Goal: Contribute content

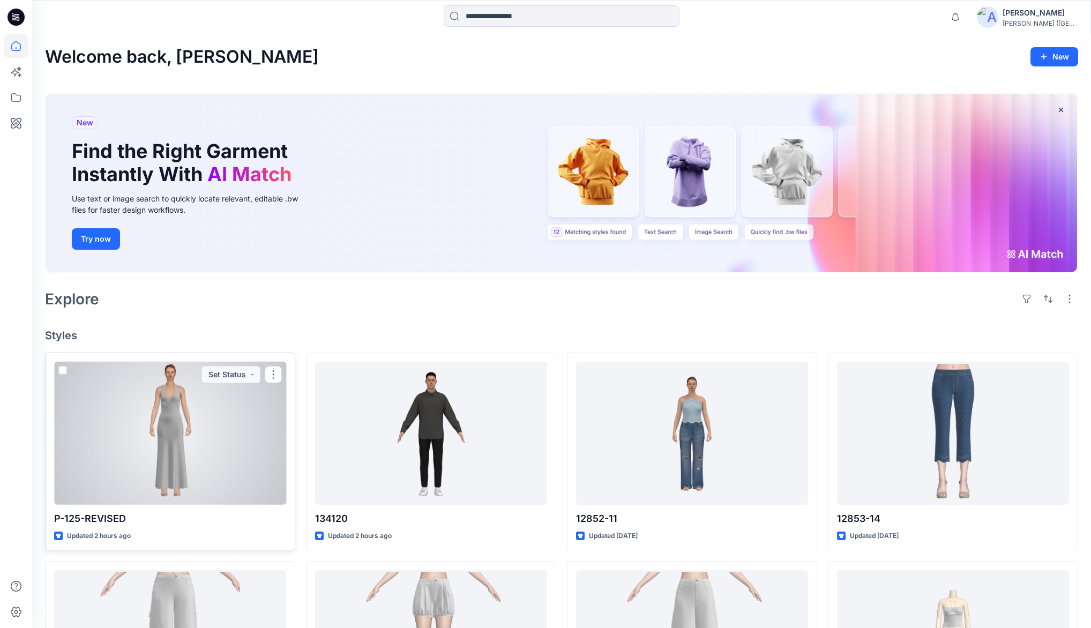
click at [189, 409] on div at bounding box center [170, 433] width 232 height 142
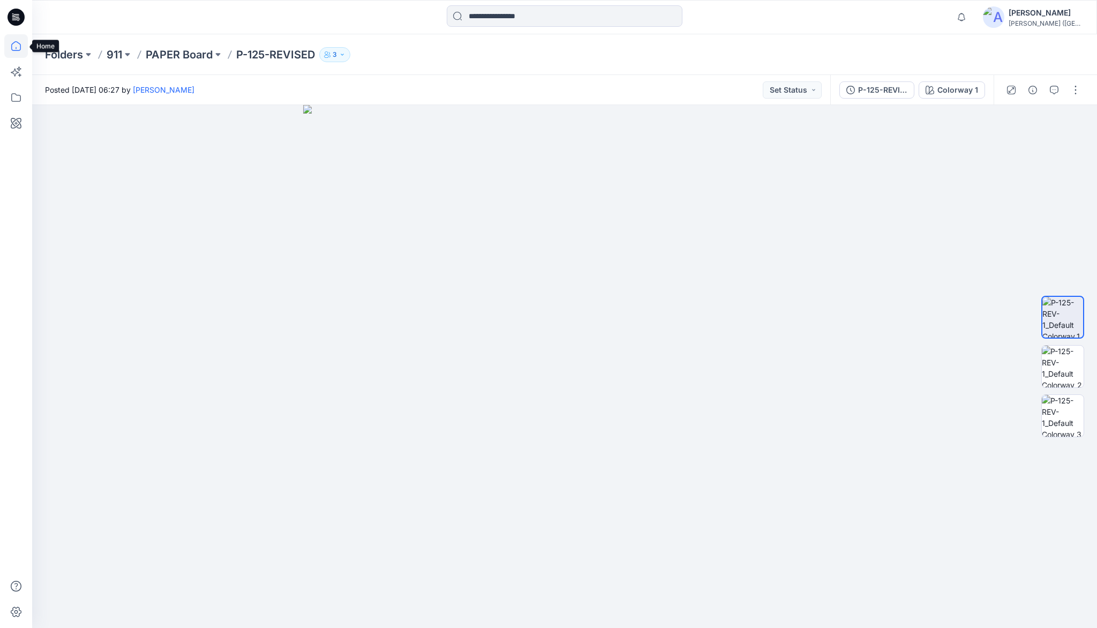
click at [19, 46] on icon at bounding box center [16, 46] width 24 height 24
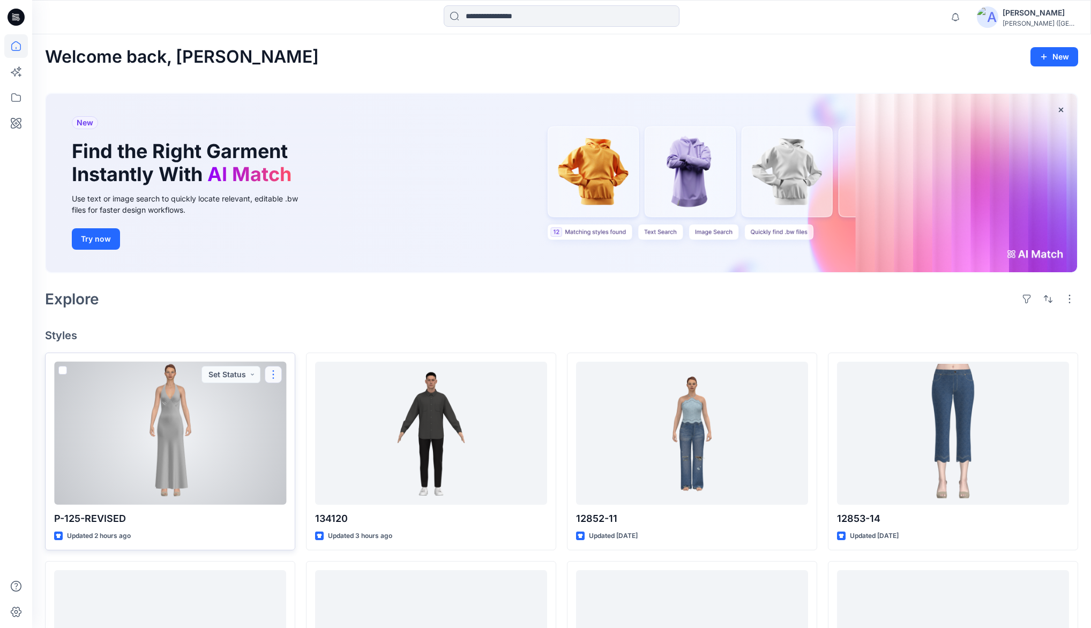
click at [269, 377] on button "button" at bounding box center [273, 374] width 17 height 17
click at [304, 399] on button "Edit" at bounding box center [325, 399] width 116 height 20
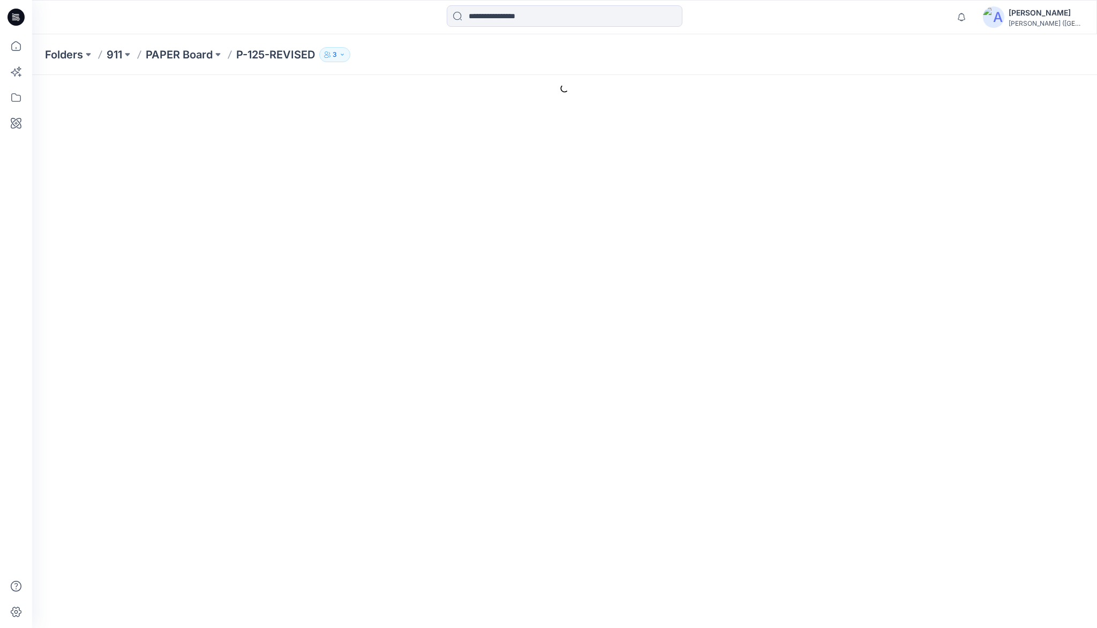
type input "**********"
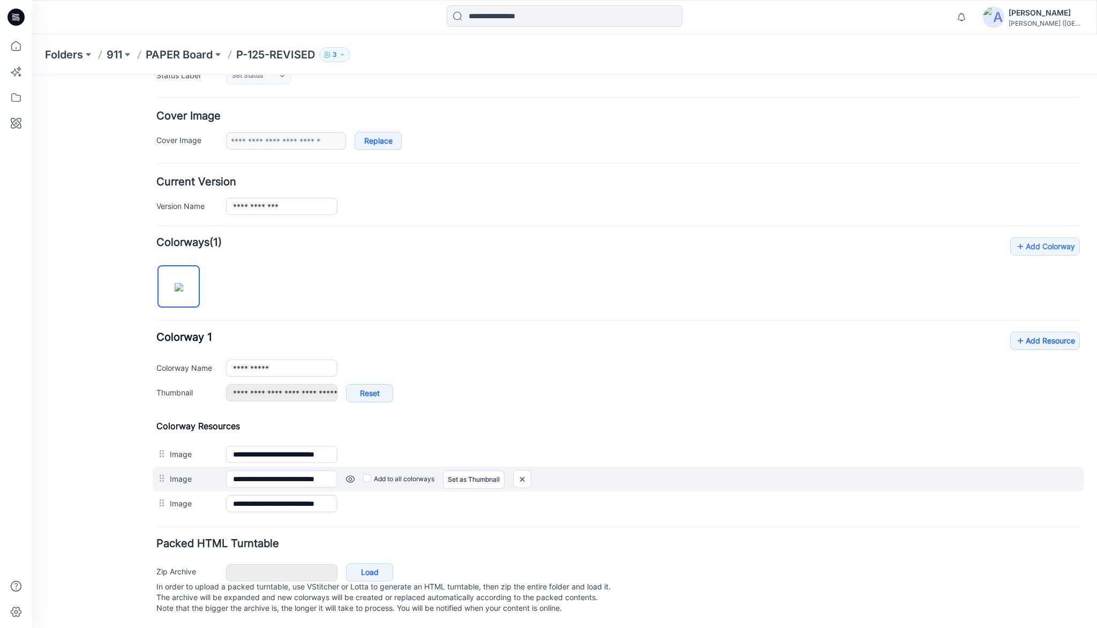
scroll to position [181, 0]
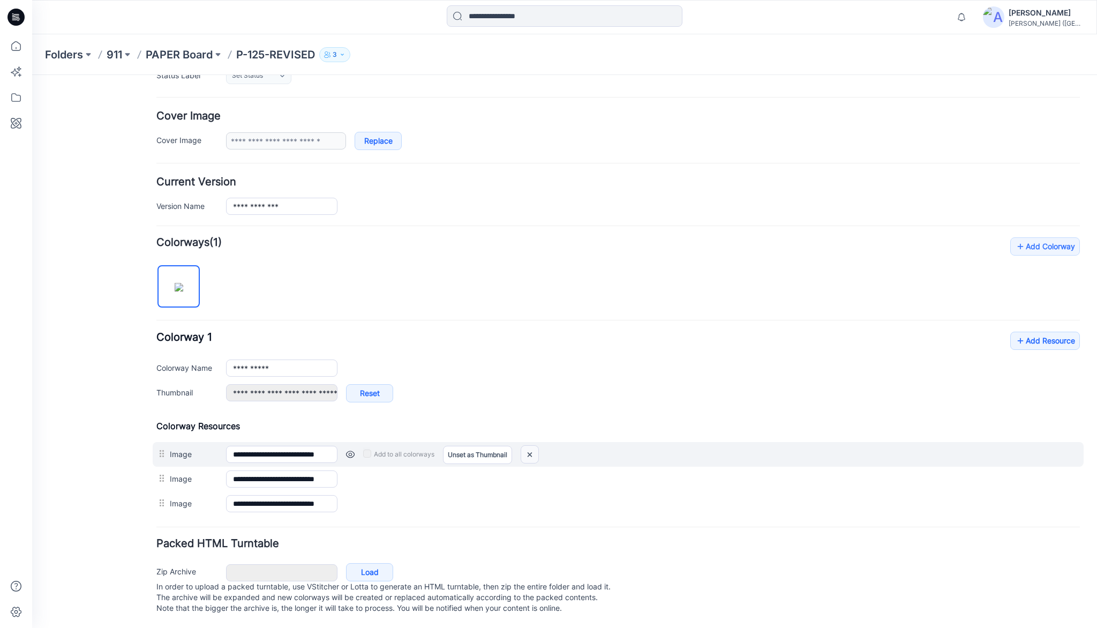
click at [529, 446] on img at bounding box center [529, 455] width 17 height 18
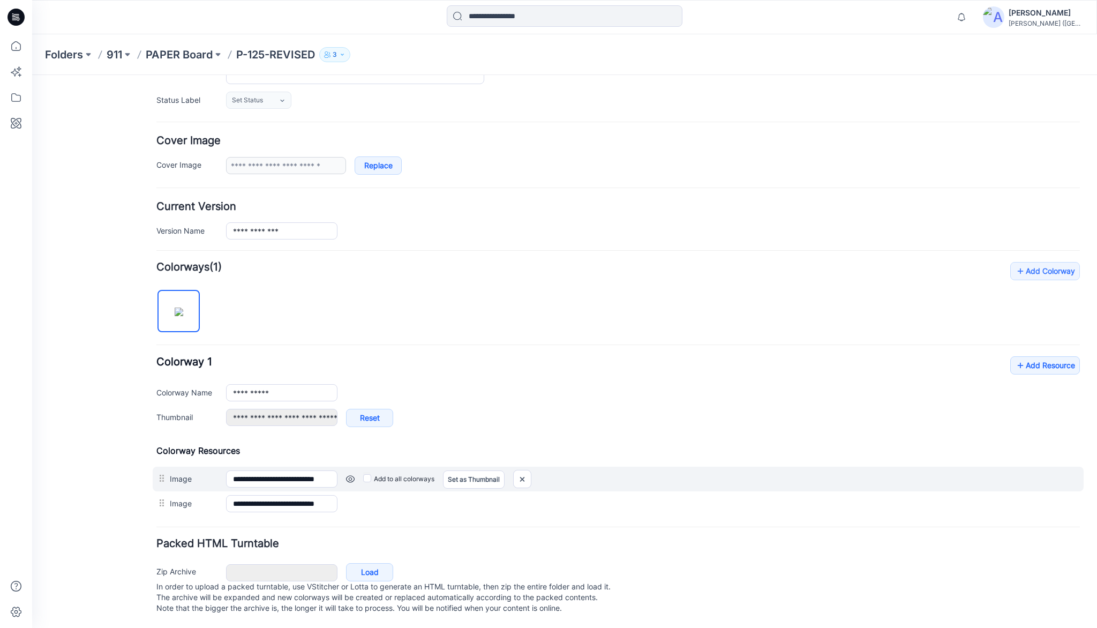
type input "**********"
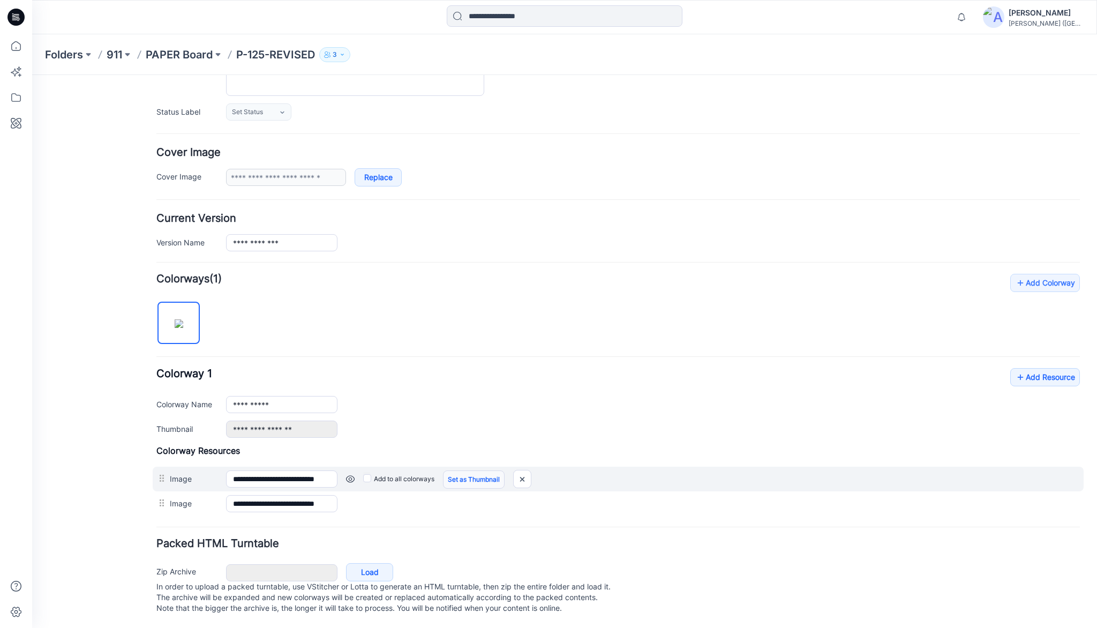
scroll to position [144, 0]
click at [522, 471] on img at bounding box center [522, 479] width 17 height 18
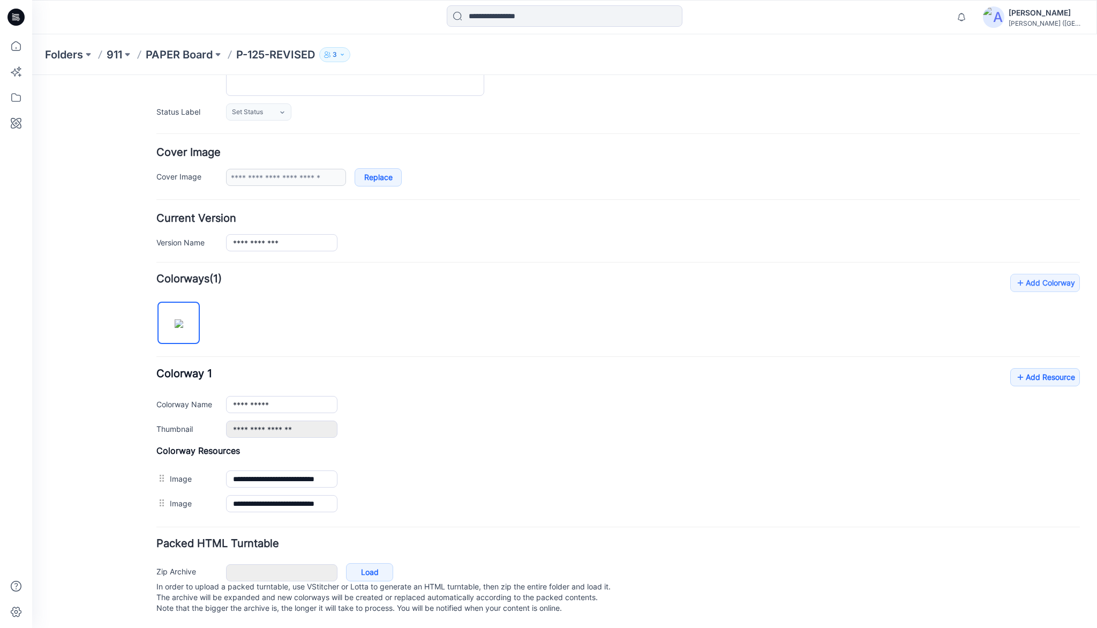
scroll to position [120, 0]
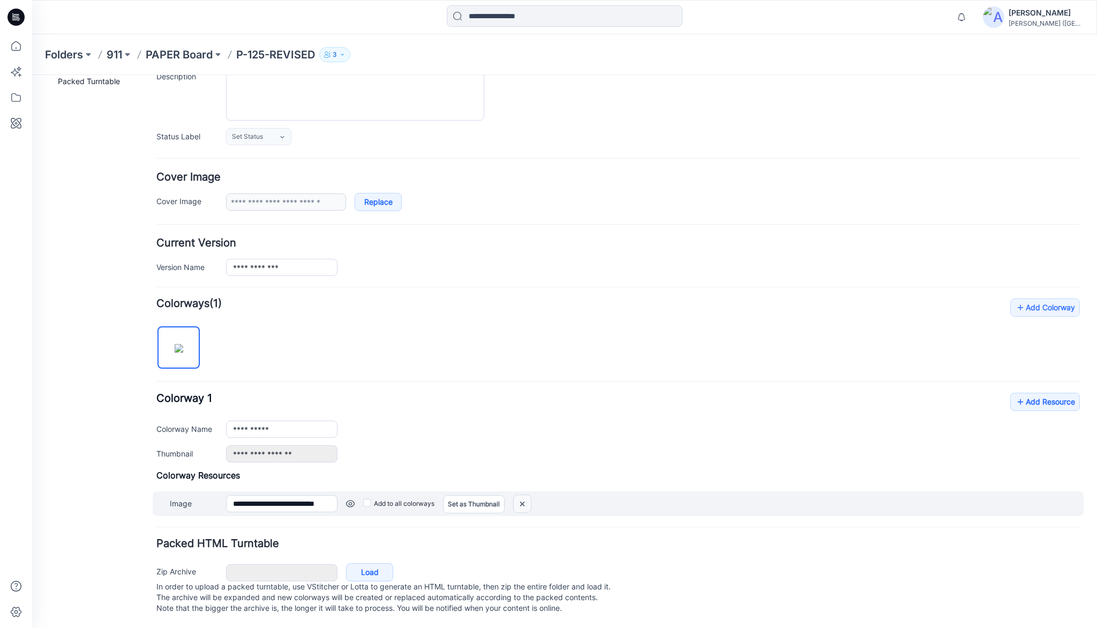
click at [521, 495] on img at bounding box center [522, 504] width 17 height 18
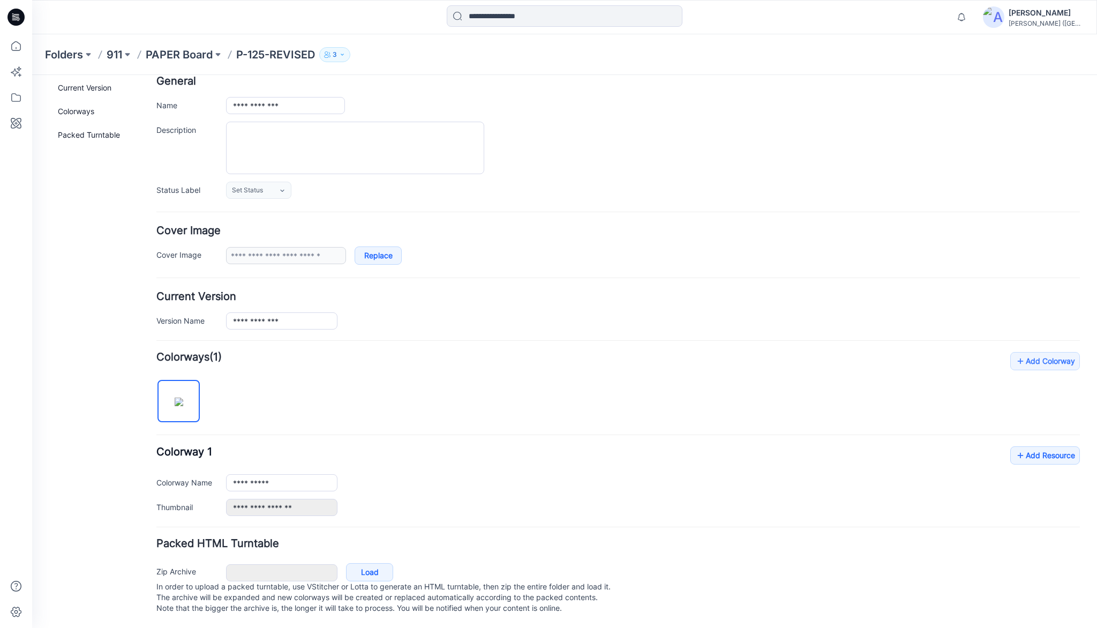
scroll to position [66, 0]
click at [1035, 446] on link "Add Resource" at bounding box center [1045, 455] width 70 height 18
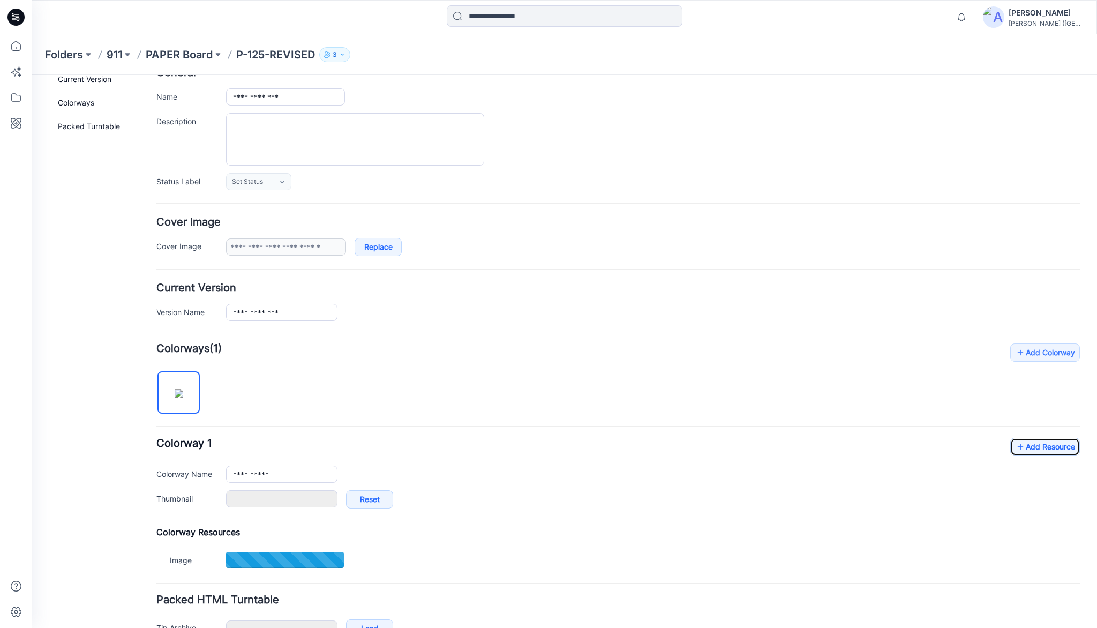
type input "**********"
click at [1050, 449] on link "Add Resource" at bounding box center [1045, 447] width 70 height 18
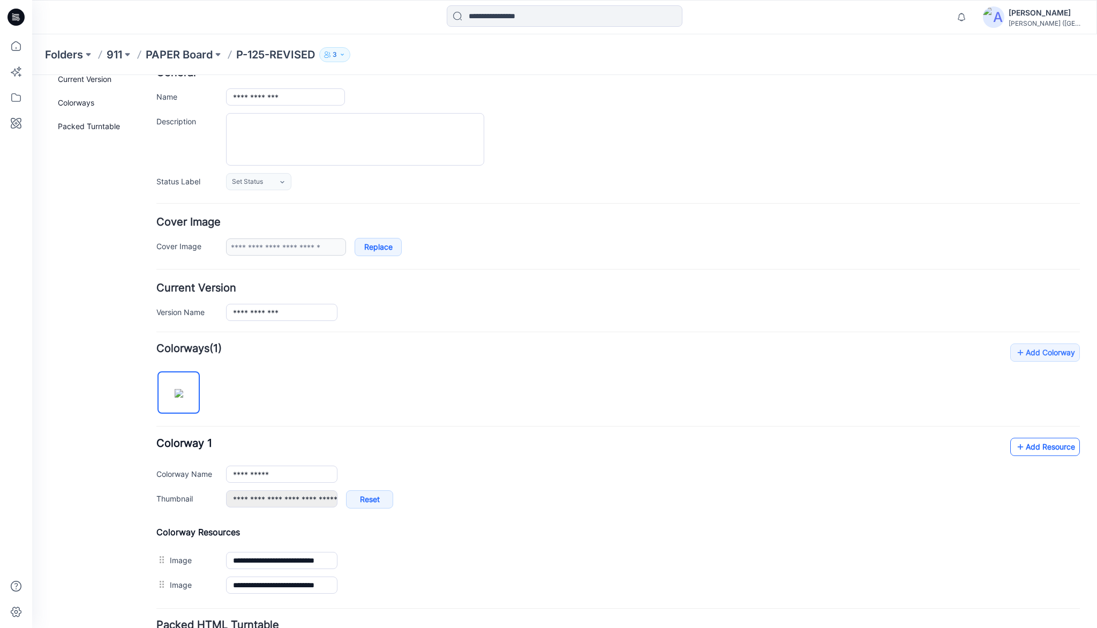
click at [1035, 438] on link "Add Resource" at bounding box center [1045, 447] width 70 height 18
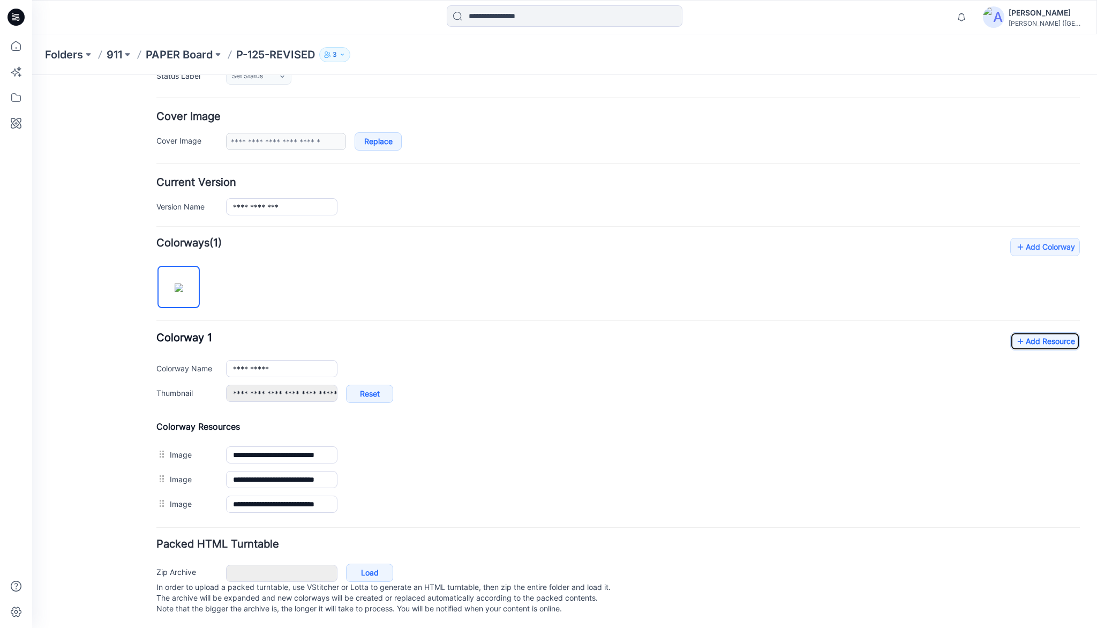
scroll to position [181, 0]
click at [18, 43] on icon at bounding box center [16, 46] width 24 height 24
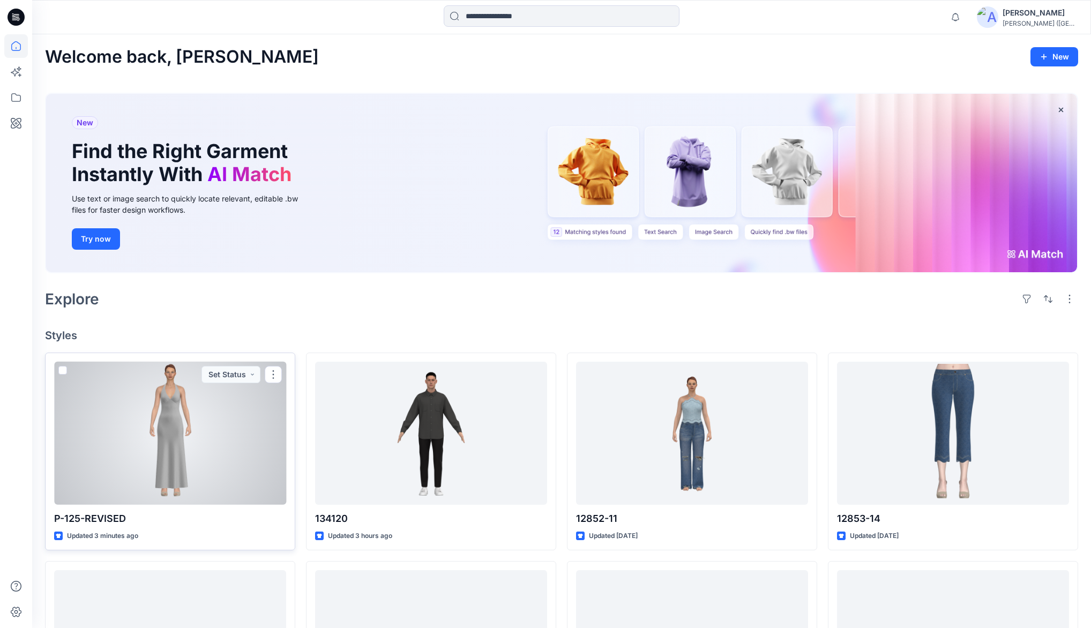
click at [187, 393] on div at bounding box center [170, 433] width 232 height 142
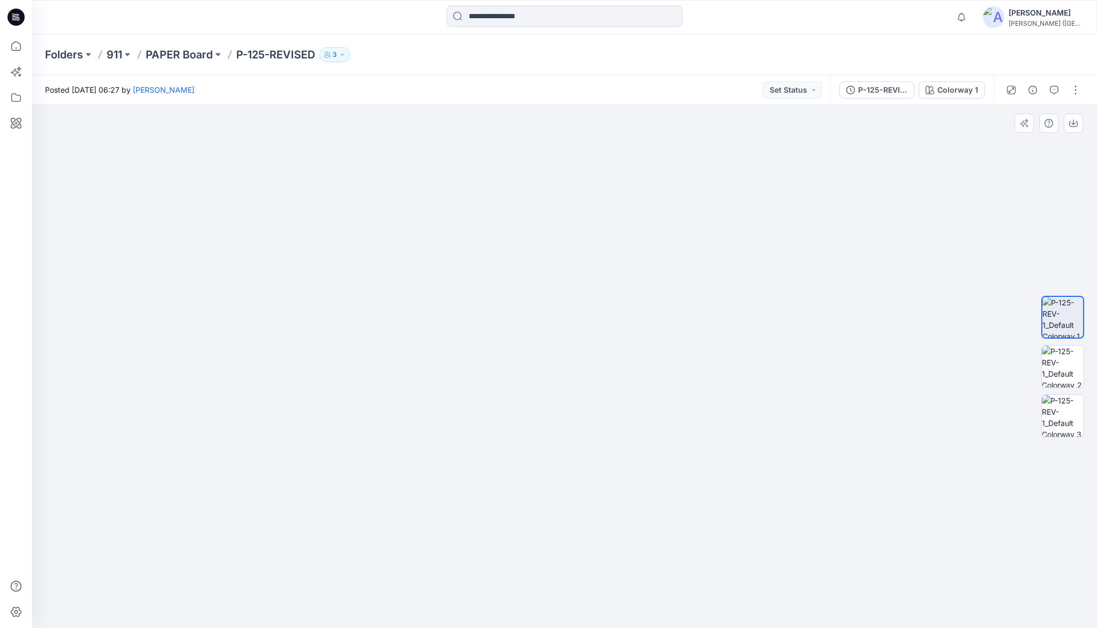
drag, startPoint x: 585, startPoint y: 224, endPoint x: 576, endPoint y: 297, distance: 73.9
click at [1079, 91] on button "button" at bounding box center [1075, 89] width 17 height 17
click at [1029, 139] on button "Edit" at bounding box center [1030, 145] width 99 height 20
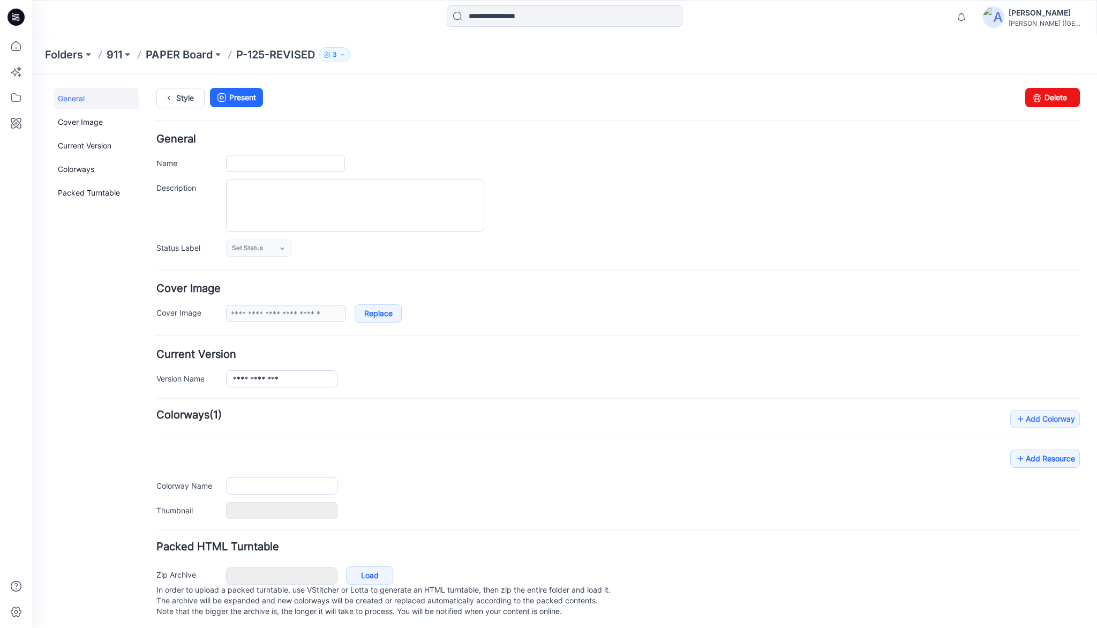
type input "**********"
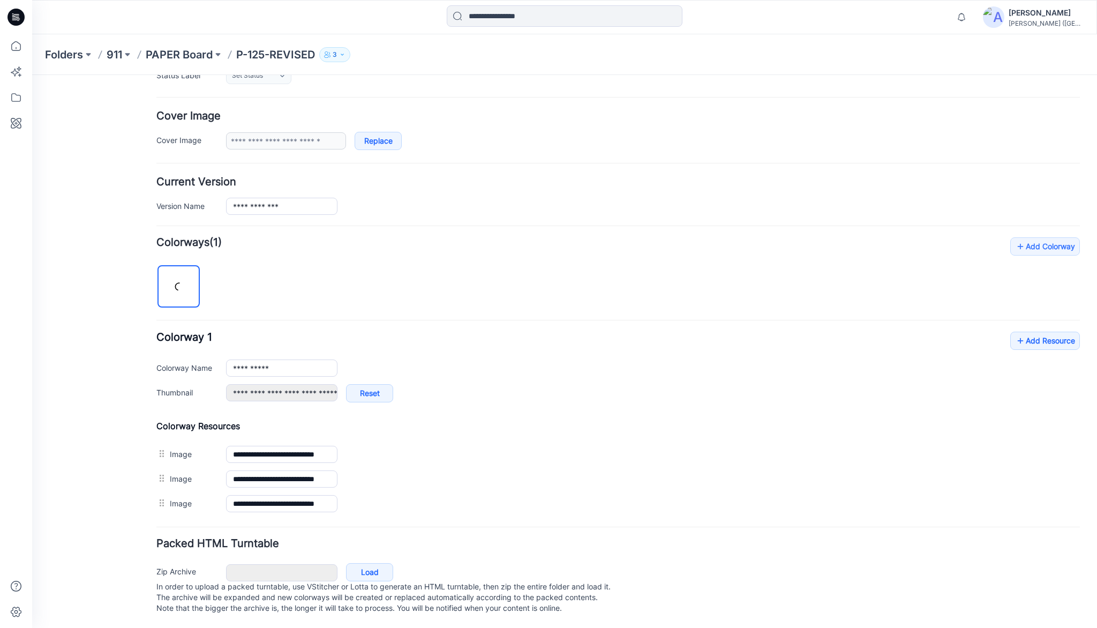
scroll to position [181, 0]
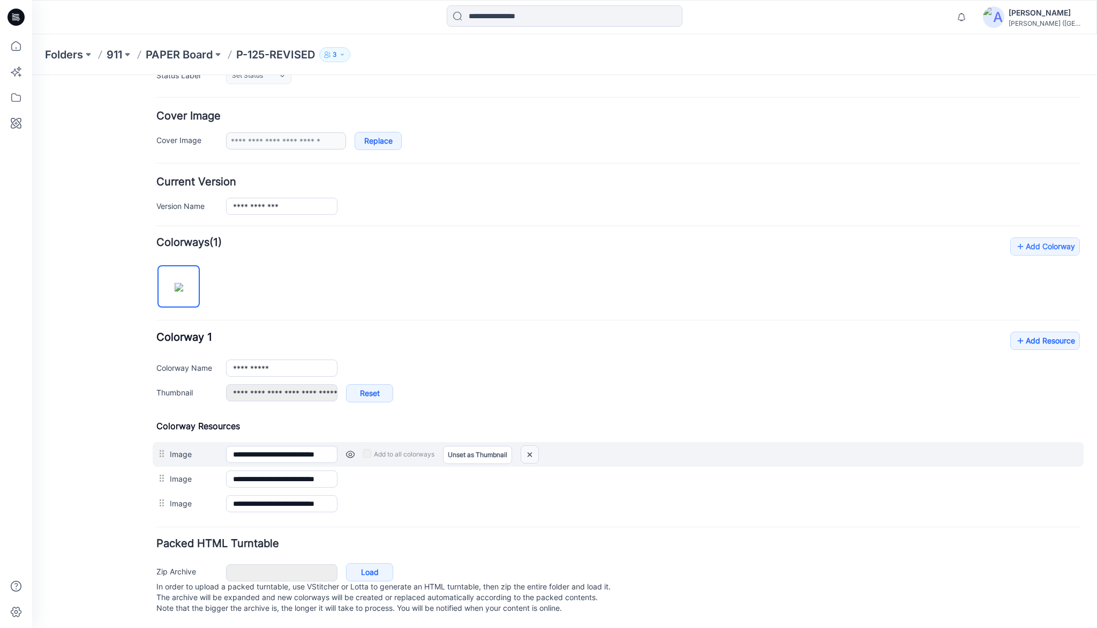
drag, startPoint x: 533, startPoint y: 445, endPoint x: 619, endPoint y: 129, distance: 327.1
click at [533, 446] on img at bounding box center [529, 455] width 17 height 18
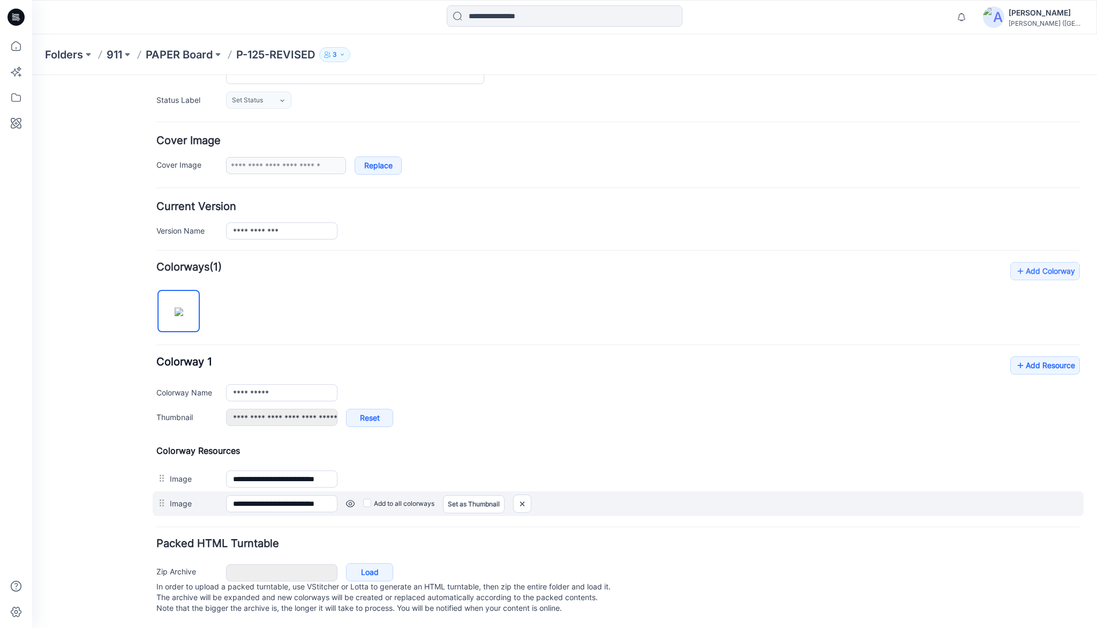
type input "**********"
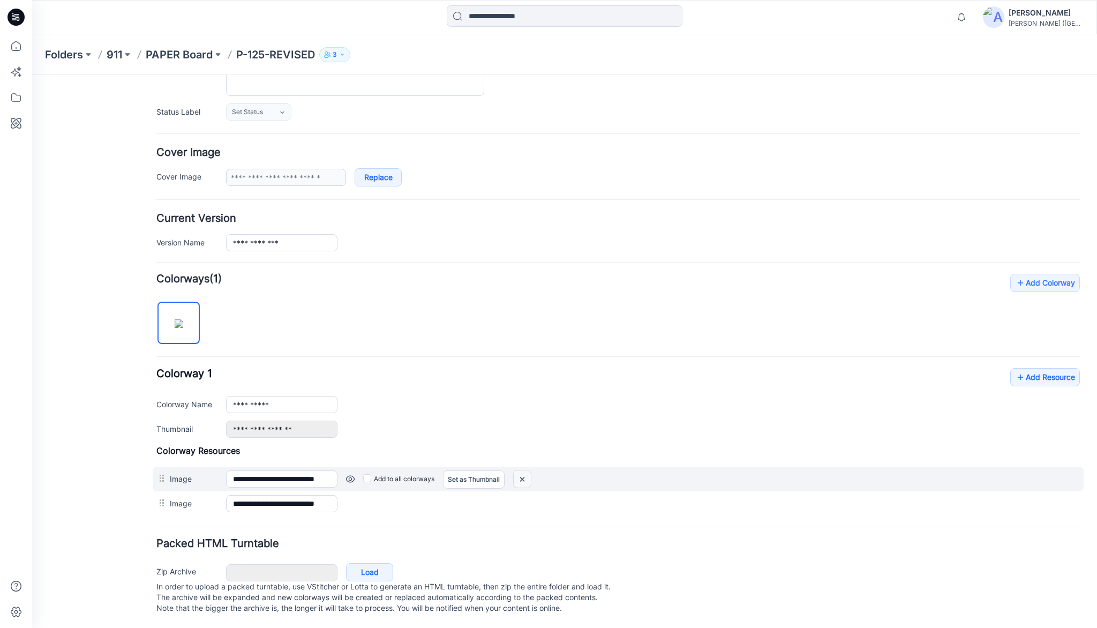
click at [527, 470] on img at bounding box center [522, 479] width 17 height 18
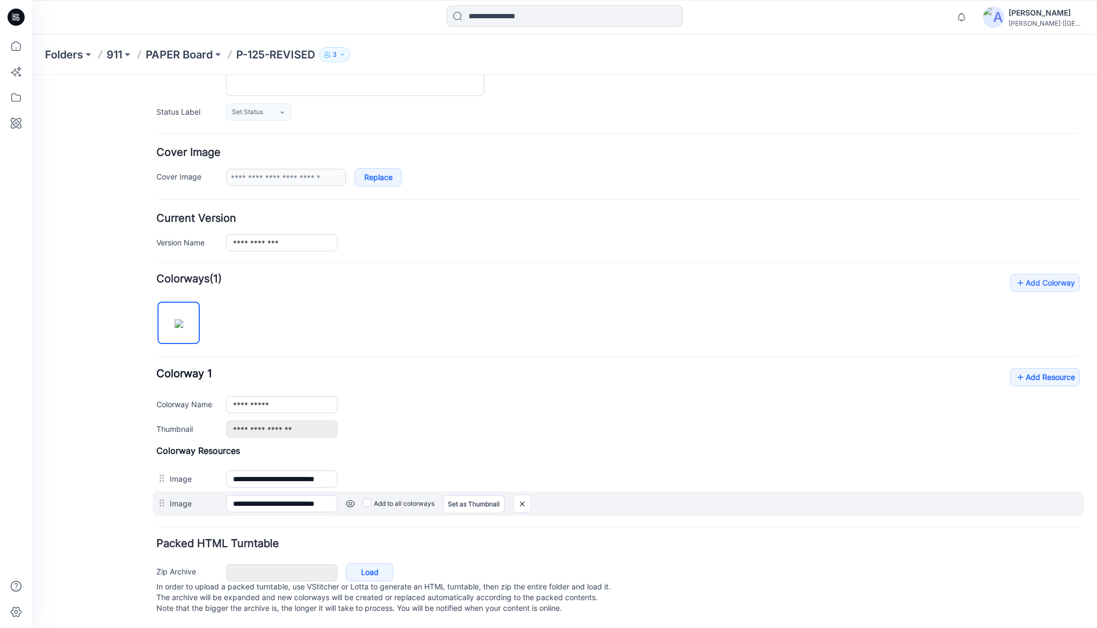
scroll to position [120, 0]
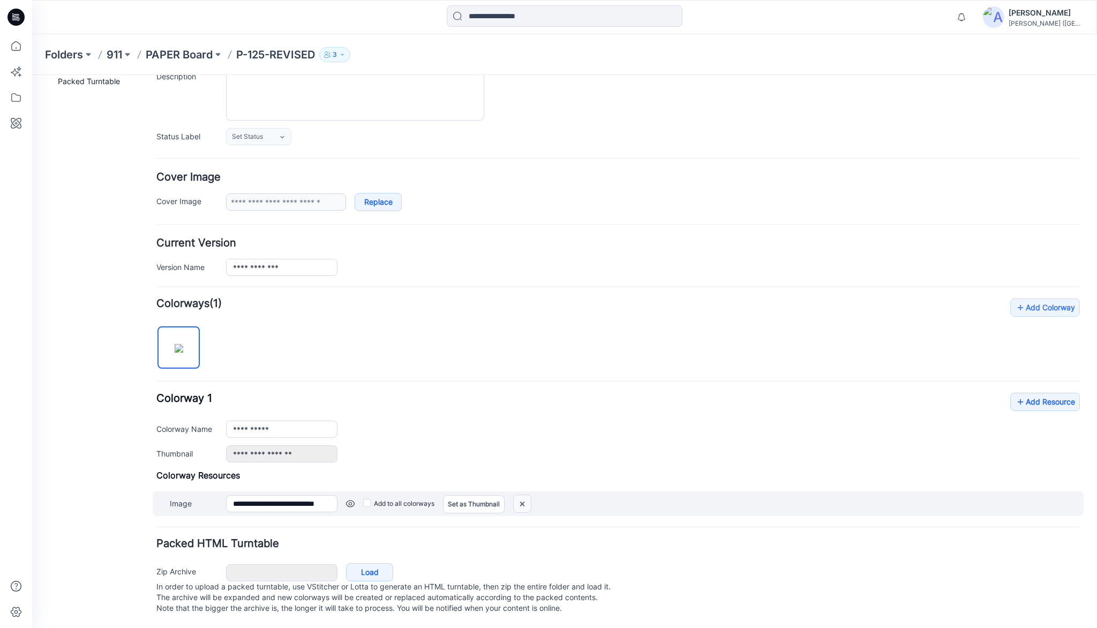
click at [522, 495] on img at bounding box center [522, 504] width 17 height 18
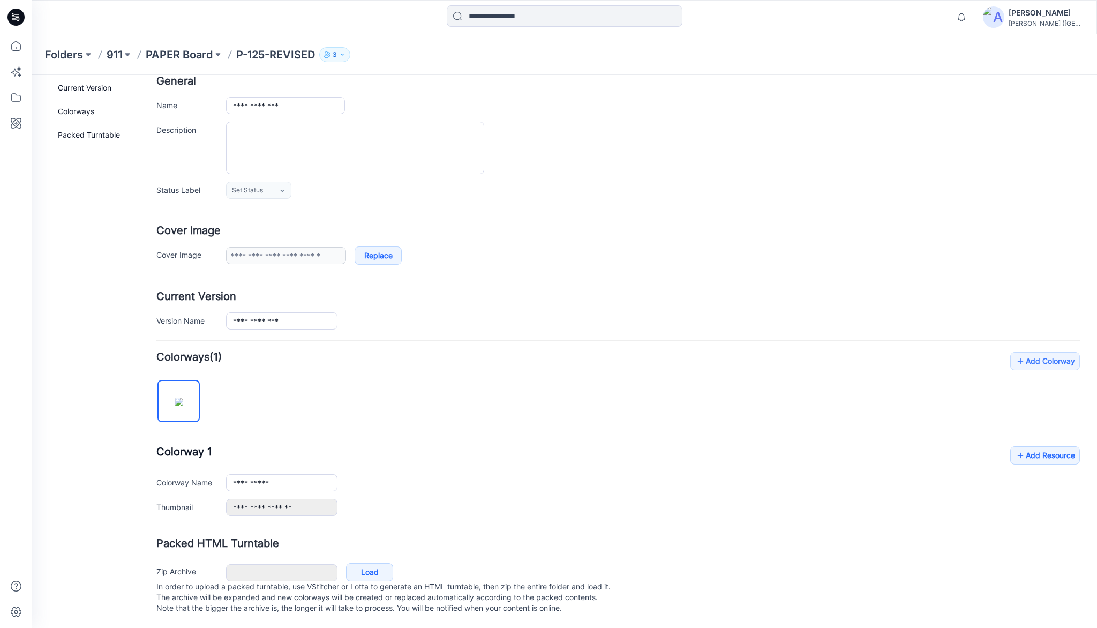
scroll to position [66, 0]
click at [1028, 446] on link "Add Resource" at bounding box center [1045, 455] width 70 height 18
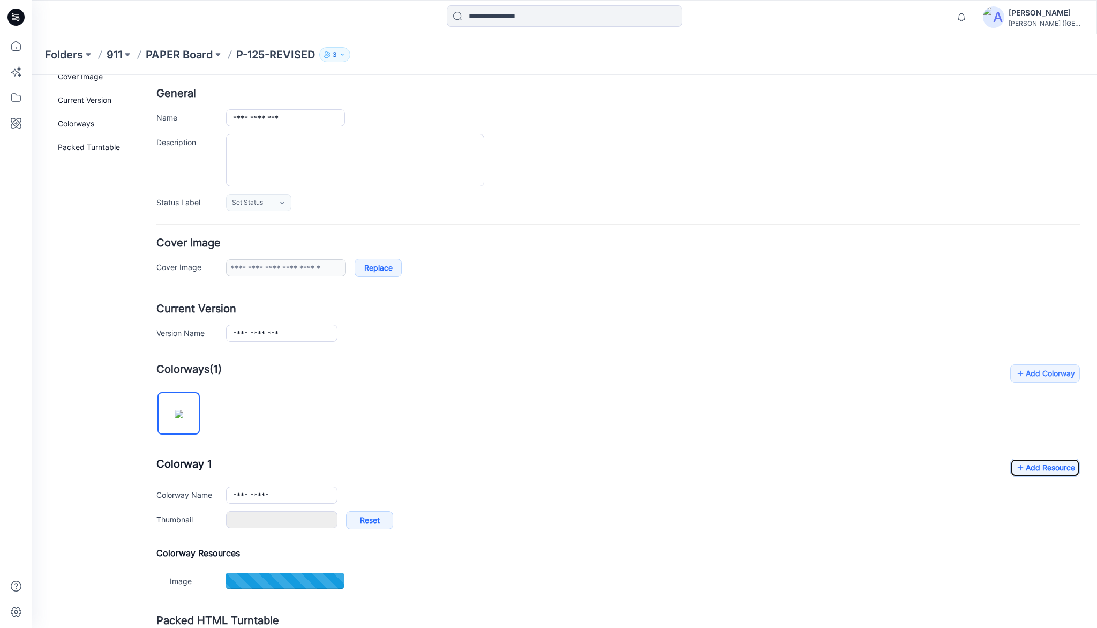
type input "**********"
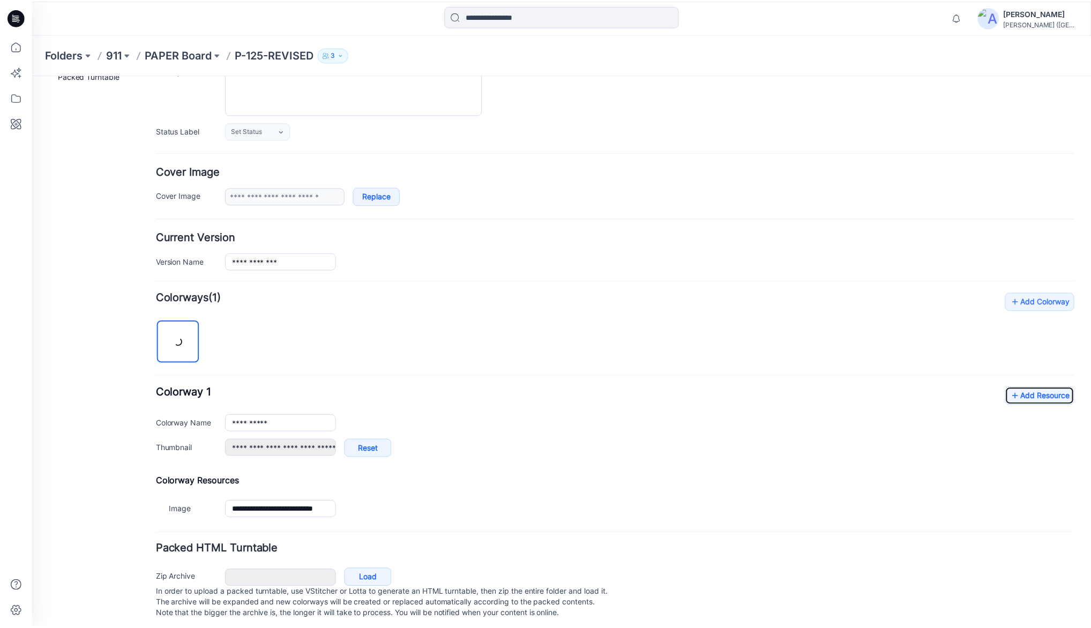
scroll to position [132, 0]
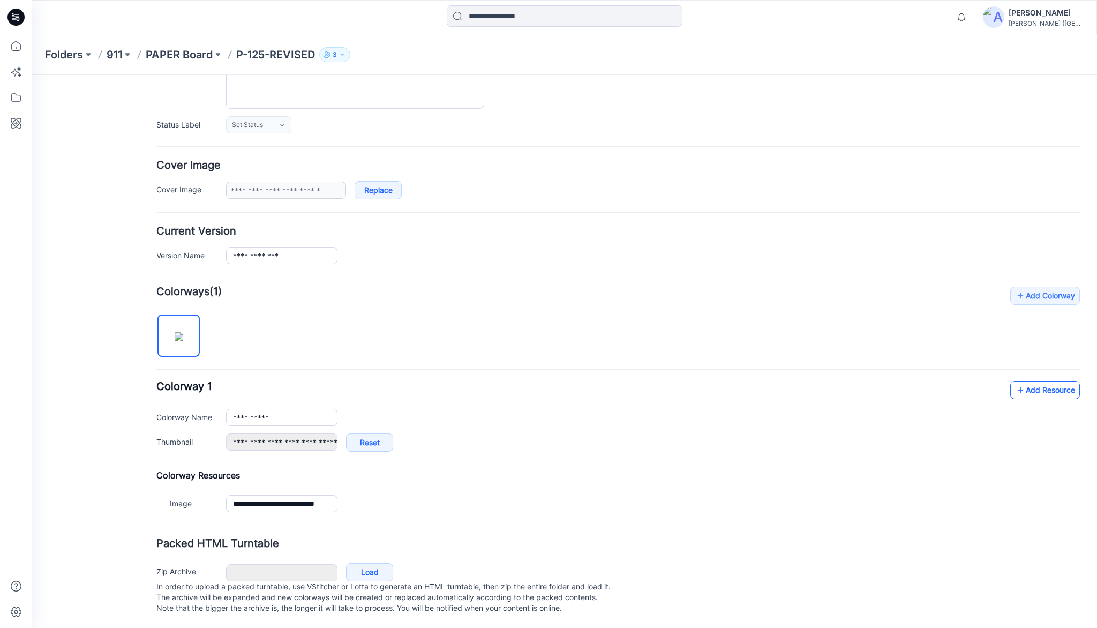
click at [1041, 381] on link "Add Resource" at bounding box center [1045, 390] width 70 height 18
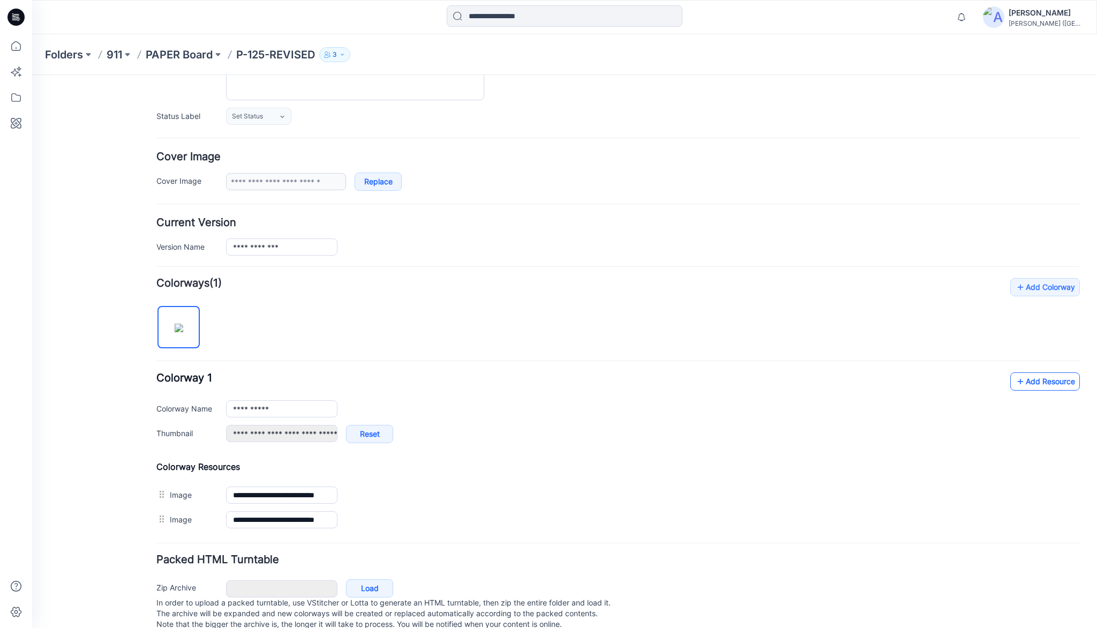
click at [1050, 382] on link "Add Resource" at bounding box center [1045, 381] width 70 height 18
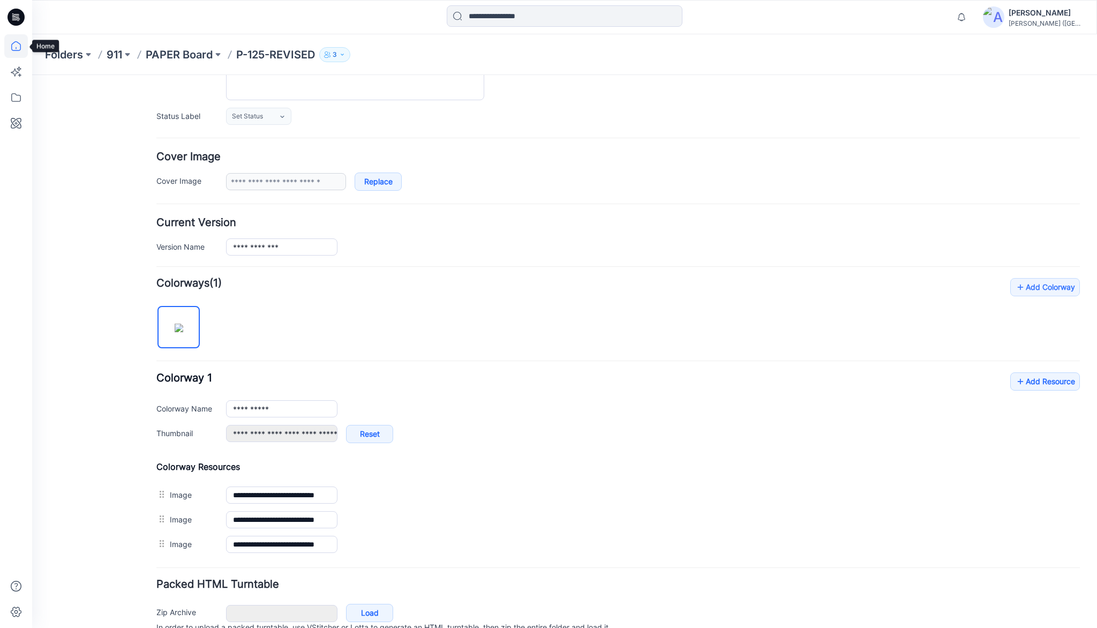
click at [17, 49] on icon at bounding box center [16, 46] width 24 height 24
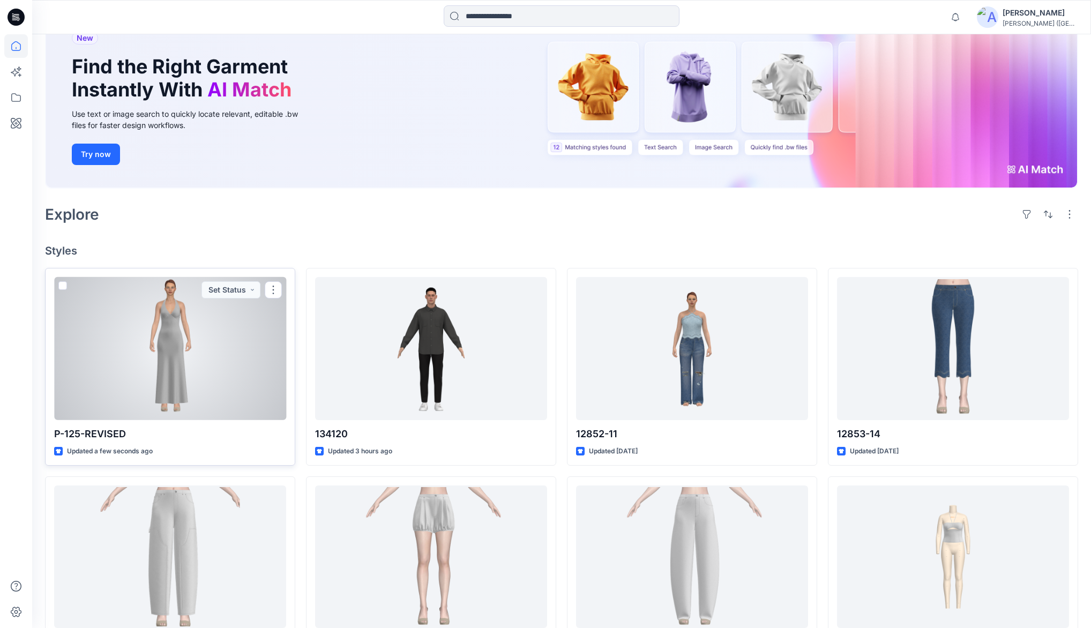
scroll to position [86, 0]
click at [193, 354] on div at bounding box center [170, 347] width 232 height 142
